Goal: Task Accomplishment & Management: Manage account settings

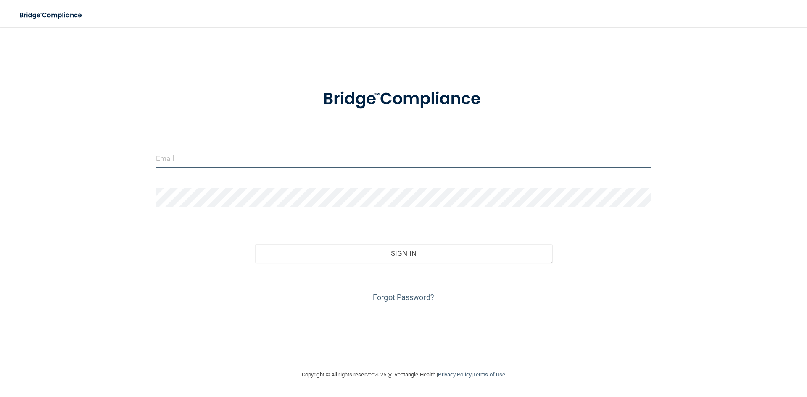
click at [235, 160] on input "email" at bounding box center [403, 158] width 495 height 19
type input "[PERSON_NAME][EMAIL_ADDRESS][PERSON_NAME][DOMAIN_NAME]"
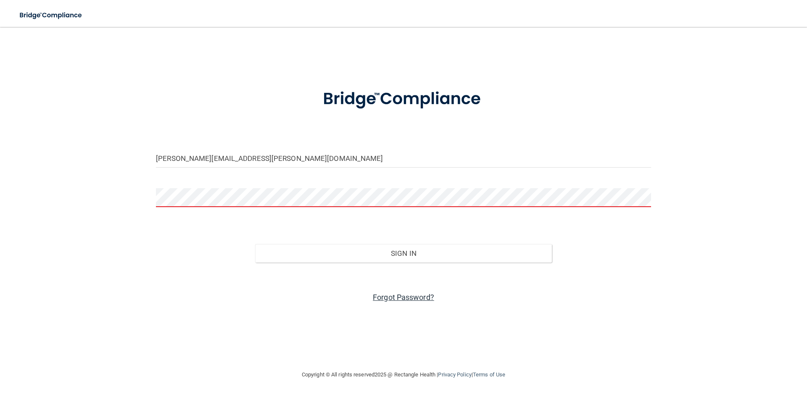
click at [382, 297] on link "Forgot Password?" at bounding box center [403, 297] width 61 height 9
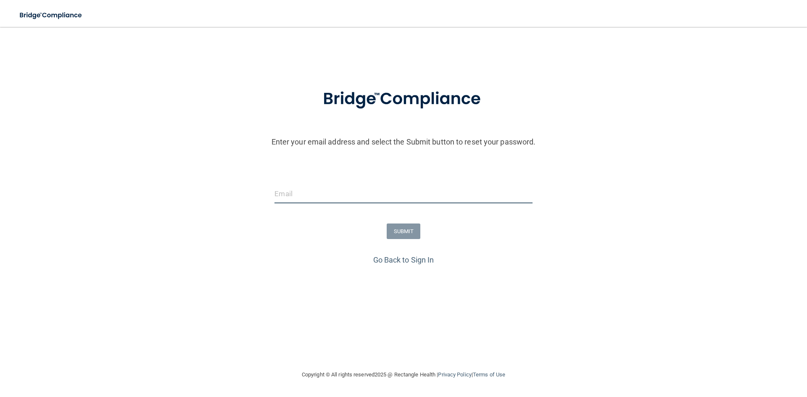
click at [339, 198] on input "email" at bounding box center [403, 194] width 258 height 19
type input "[PERSON_NAME][EMAIL_ADDRESS][PERSON_NAME][DOMAIN_NAME]"
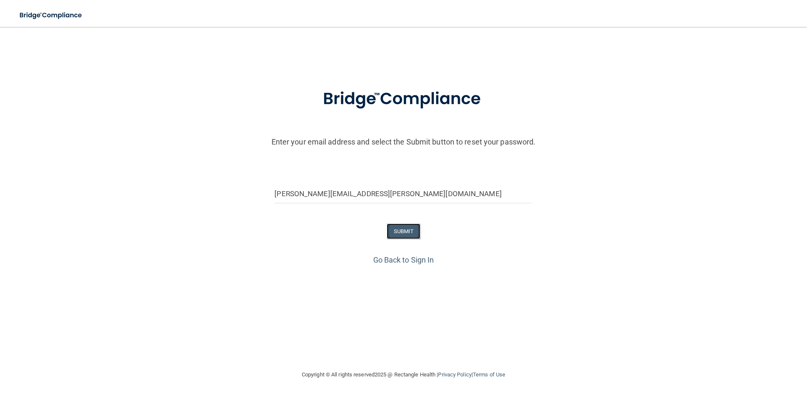
click at [409, 232] on button "SUBMIT" at bounding box center [404, 232] width 34 height 16
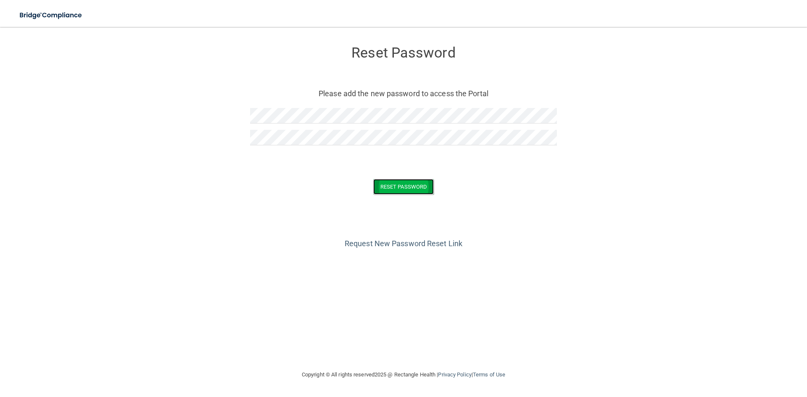
click at [401, 190] on button "Reset Password" at bounding box center [403, 187] width 61 height 16
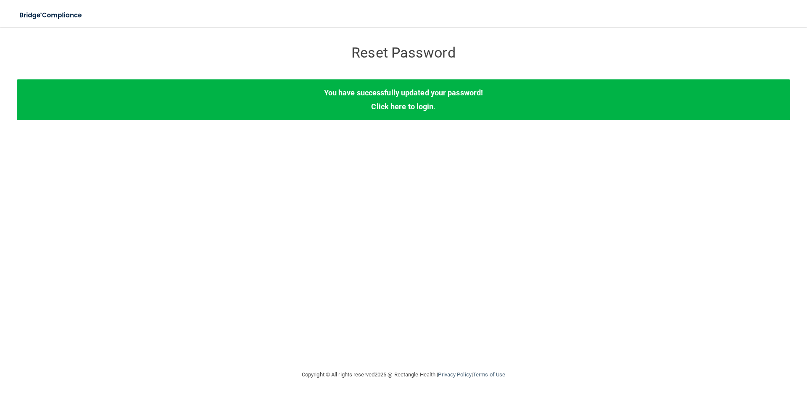
click at [422, 56] on h3 "Reset Password" at bounding box center [403, 53] width 307 height 16
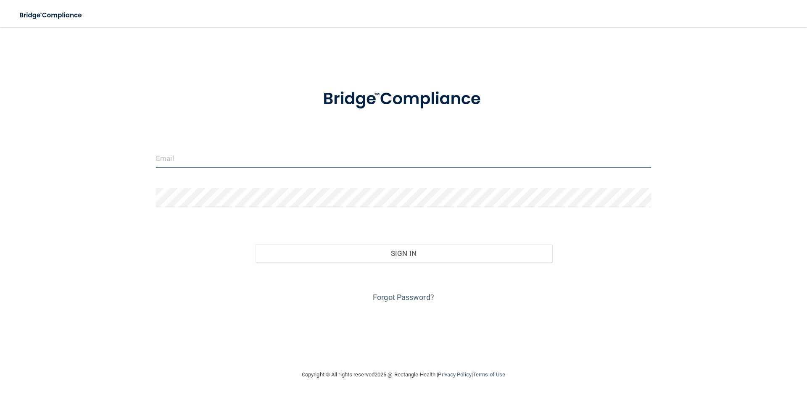
click at [196, 152] on input "email" at bounding box center [403, 158] width 495 height 19
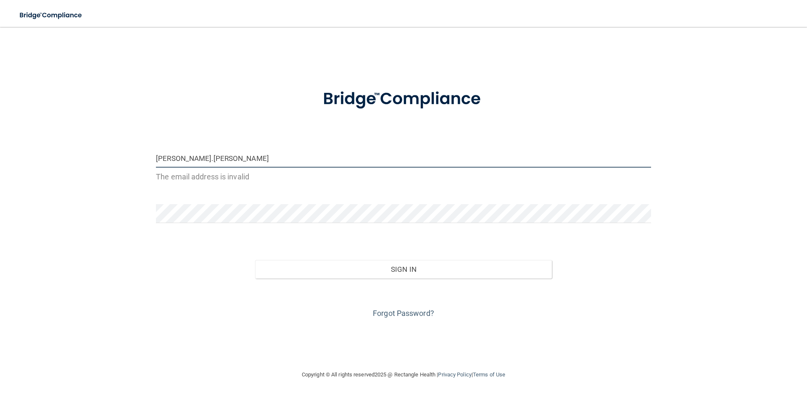
type input "[PERSON_NAME][EMAIL_ADDRESS][PERSON_NAME][DOMAIN_NAME]"
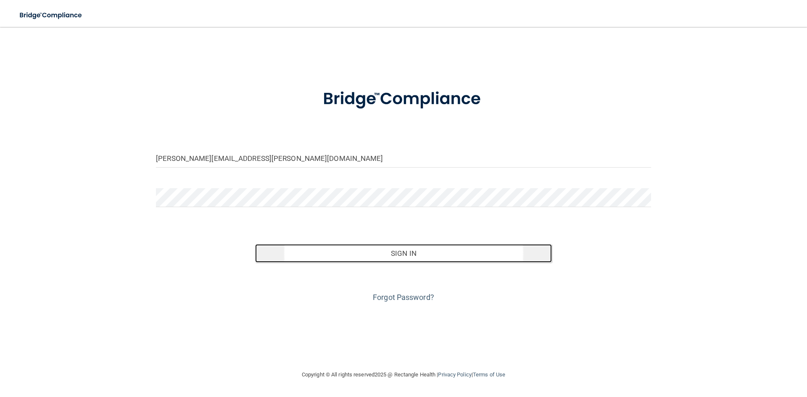
click at [402, 258] on button "Sign In" at bounding box center [403, 253] width 297 height 18
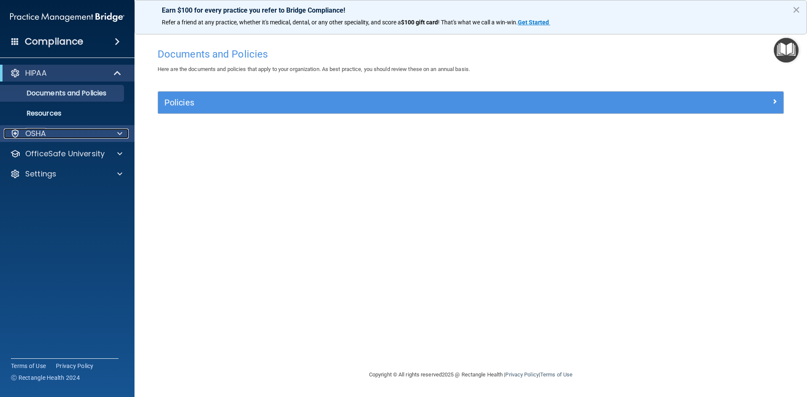
click at [117, 135] on div at bounding box center [118, 134] width 21 height 10
